Goal: Task Accomplishment & Management: Manage account settings

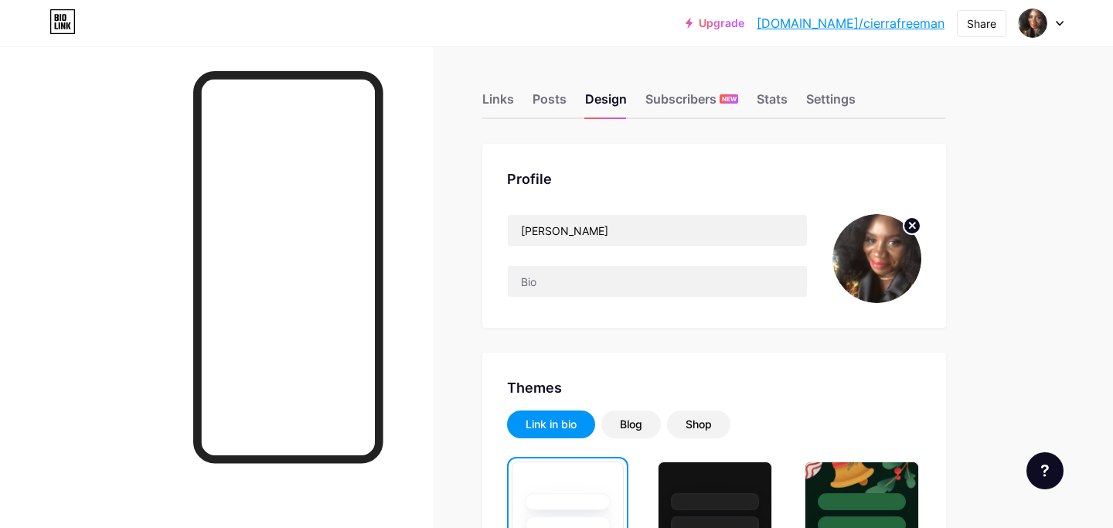
click at [1056, 24] on icon at bounding box center [1060, 23] width 8 height 5
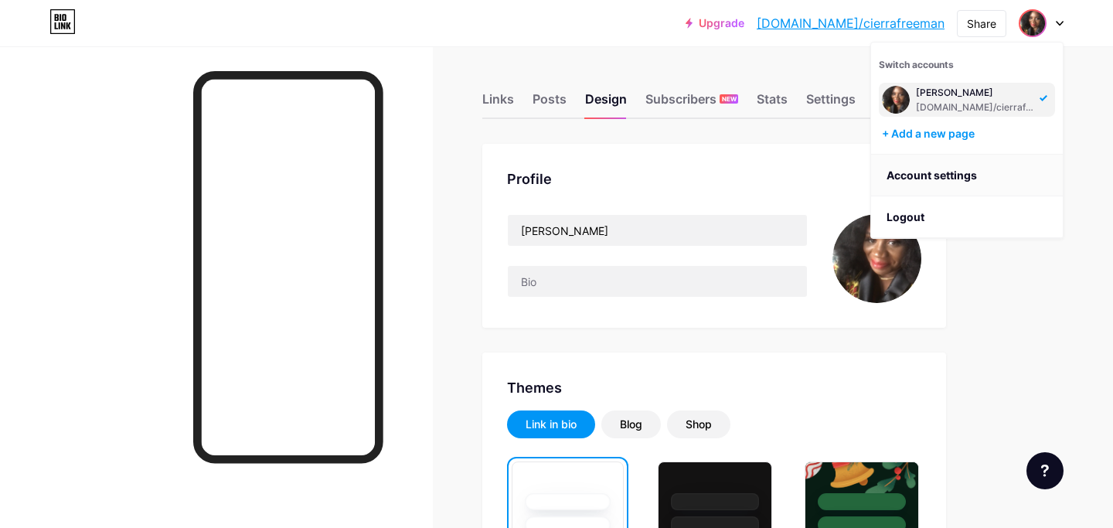
click at [944, 166] on link "Account settings" at bounding box center [967, 176] width 192 height 42
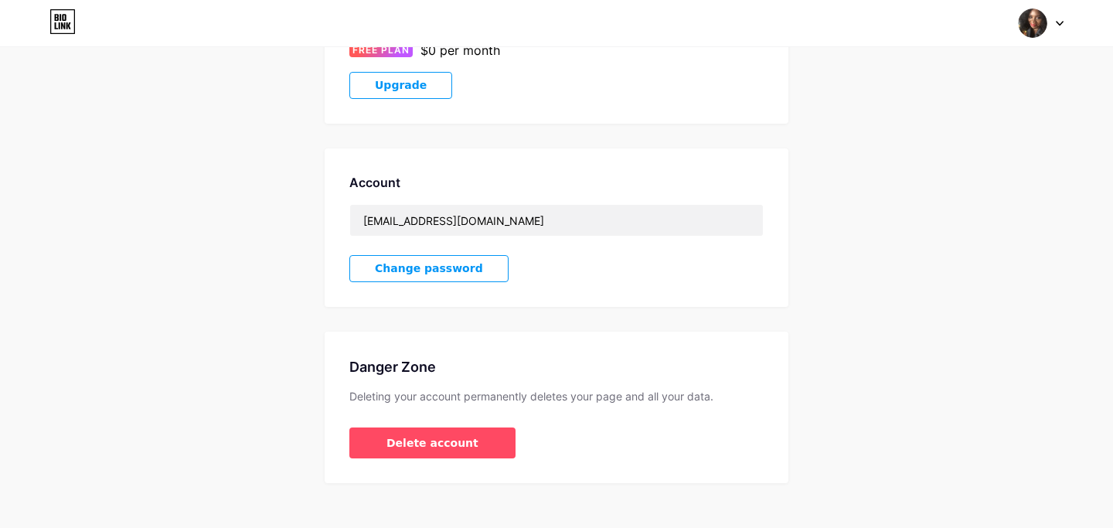
scroll to position [334, 0]
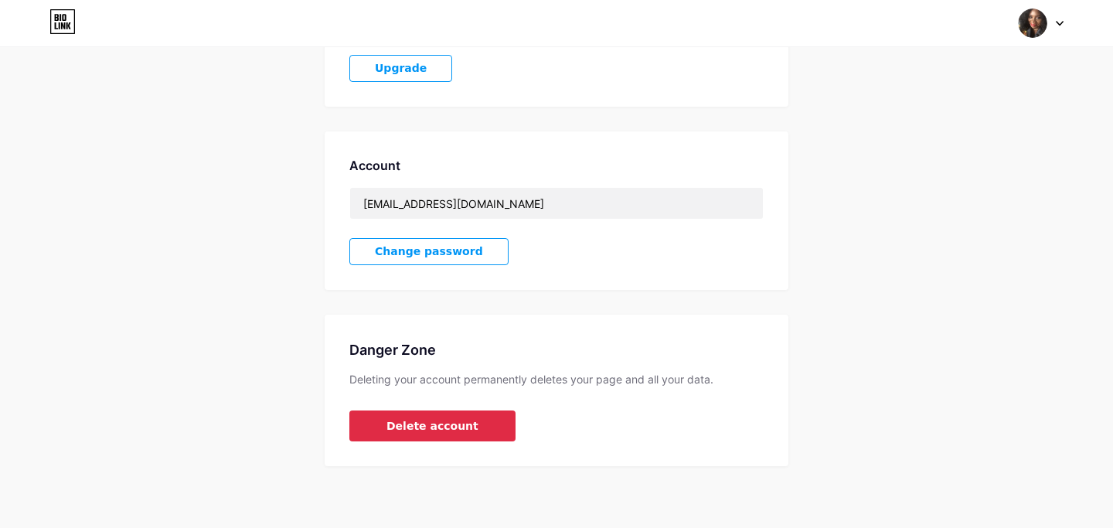
click at [446, 423] on span "Delete account" at bounding box center [432, 426] width 92 height 16
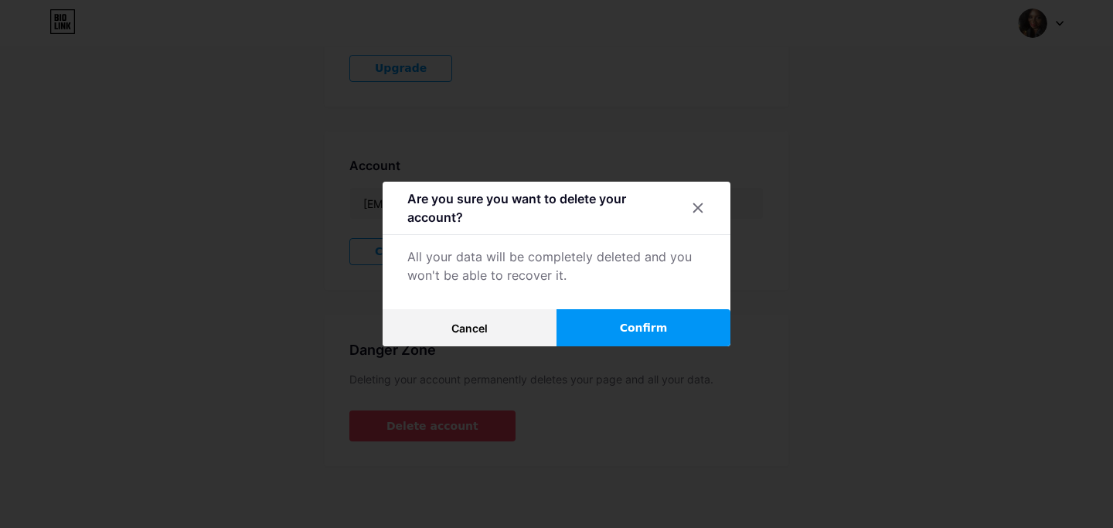
click at [615, 337] on button "Confirm" at bounding box center [643, 327] width 174 height 37
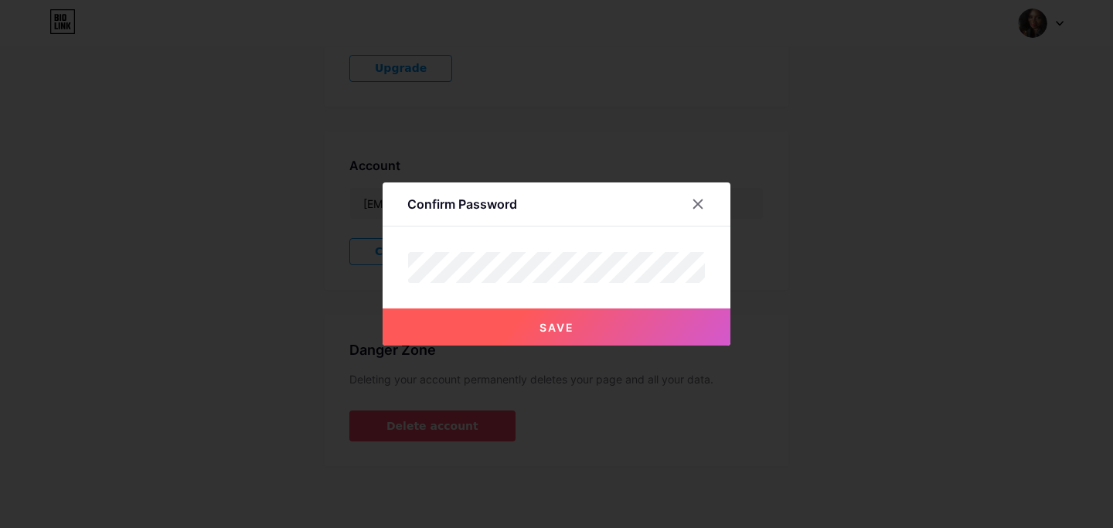
click at [595, 337] on button "Save" at bounding box center [557, 326] width 348 height 37
